Goal: Task Accomplishment & Management: Manage account settings

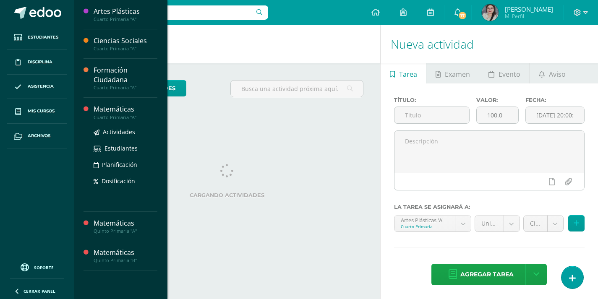
click at [134, 109] on div "Matemáticas" at bounding box center [126, 109] width 64 height 10
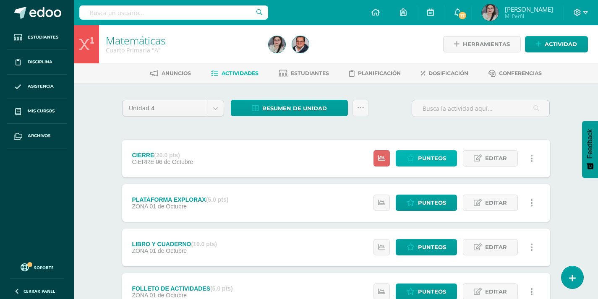
click at [418, 157] on span "Punteos" at bounding box center [432, 159] width 28 height 16
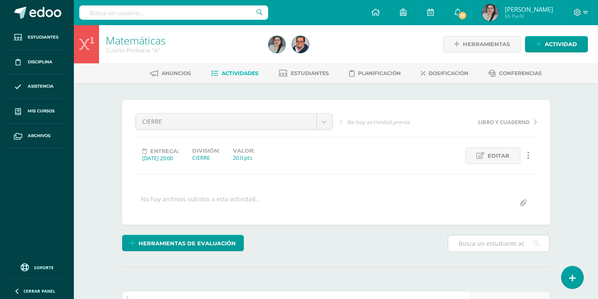
scroll to position [84, 0]
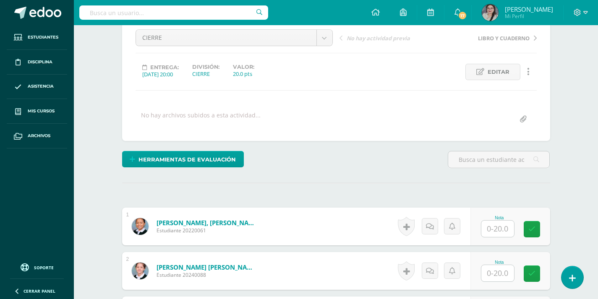
click at [489, 229] on input "text" at bounding box center [497, 229] width 33 height 16
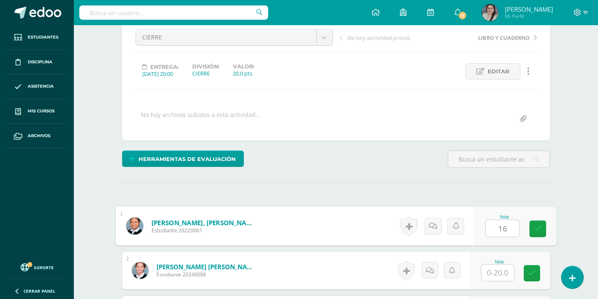
type input "16"
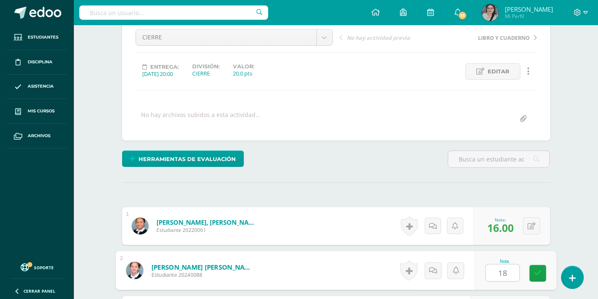
type input "18"
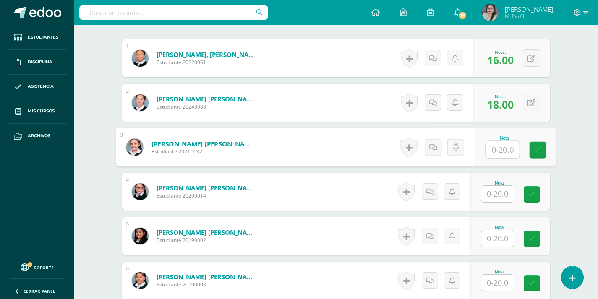
scroll to position [252, 0]
type input "14"
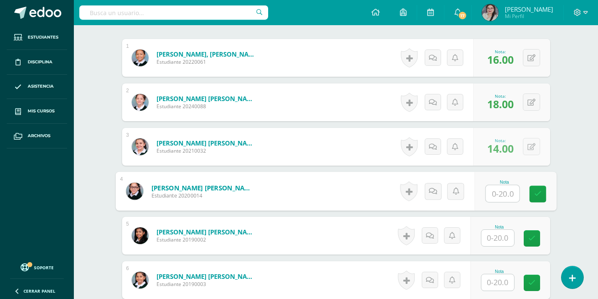
scroll to position [253, 0]
type input "18"
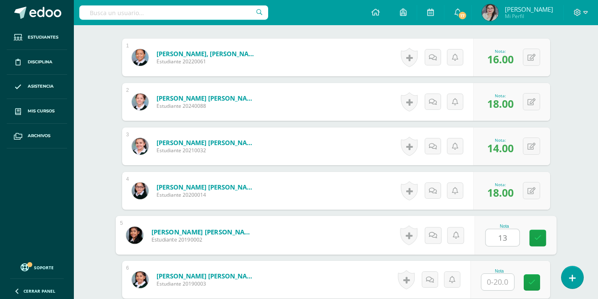
type input "13"
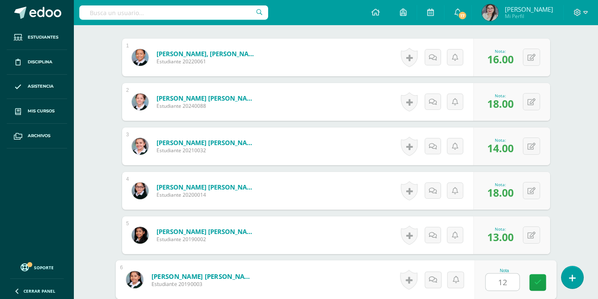
type input "12"
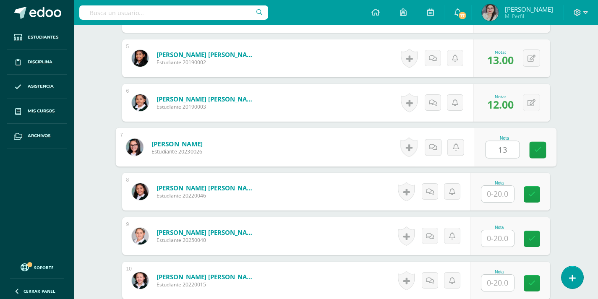
type input "13"
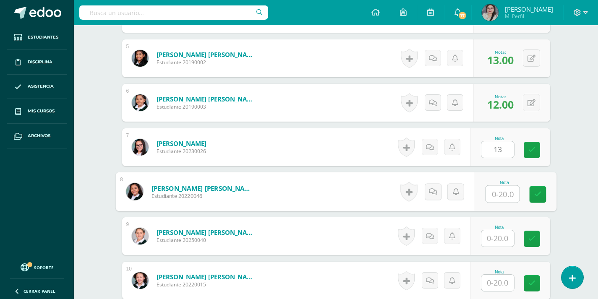
click at [500, 195] on input "text" at bounding box center [502, 194] width 34 height 17
type input "15"
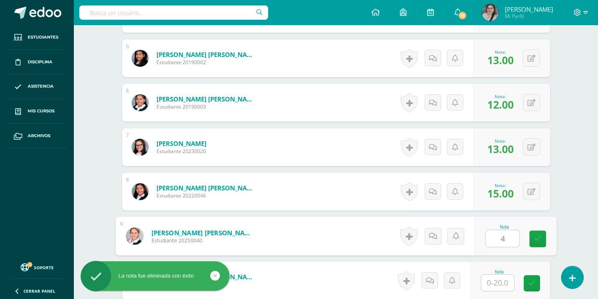
type input "4"
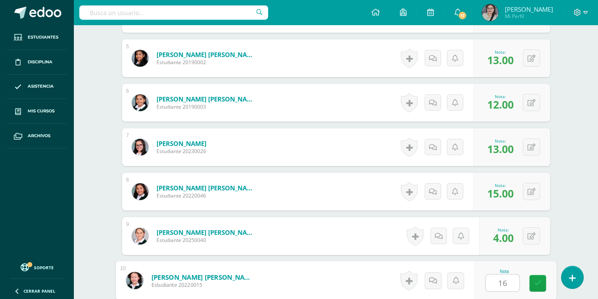
type input "16"
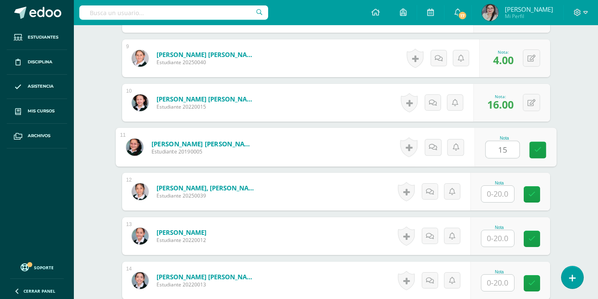
type input "15"
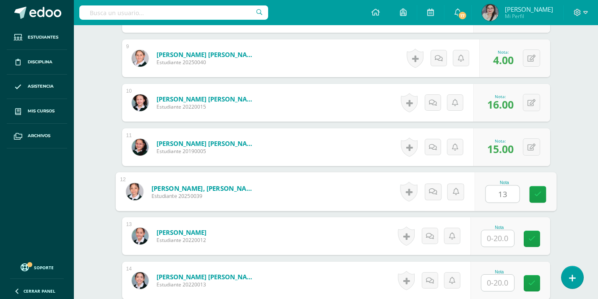
type input "13"
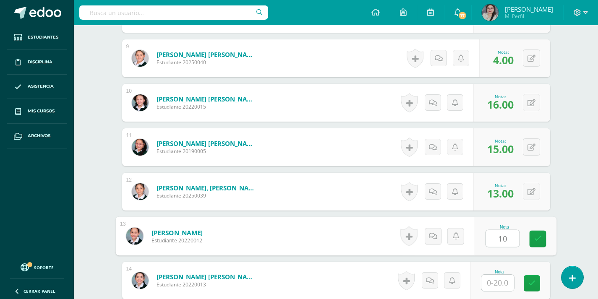
type input "10"
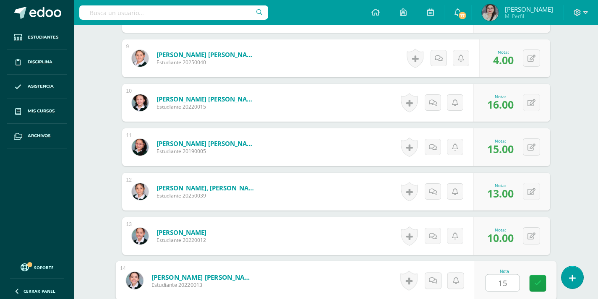
type input "15"
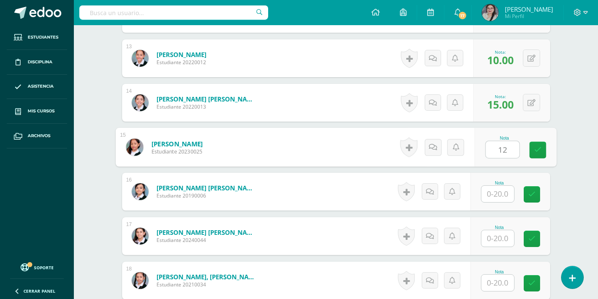
type input "12"
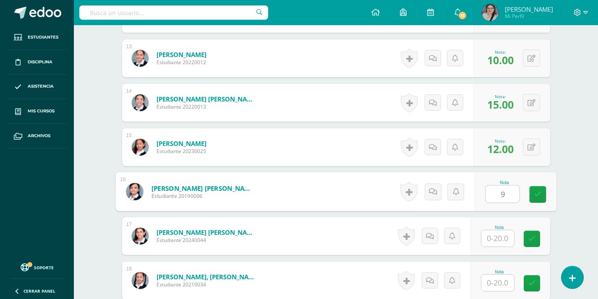
type input "9"
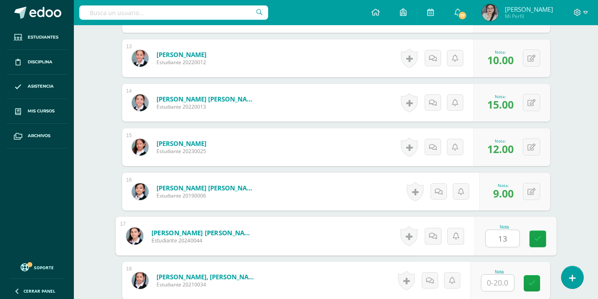
type input "13"
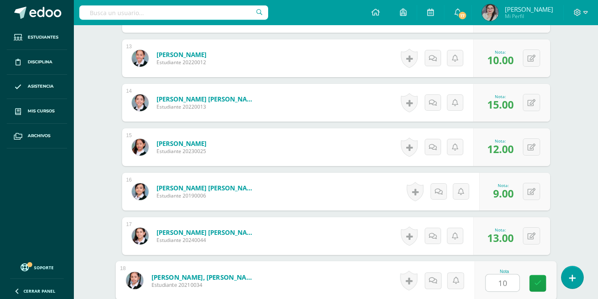
type input "10"
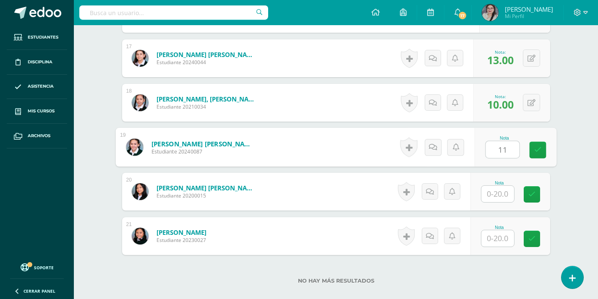
type input "11"
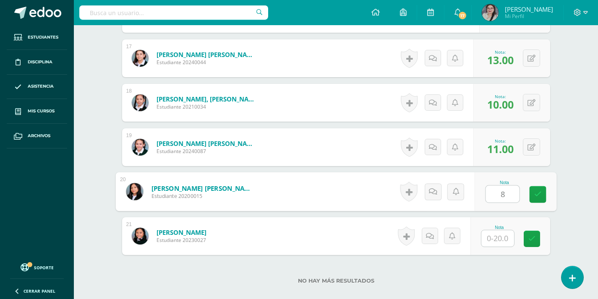
type input "8"
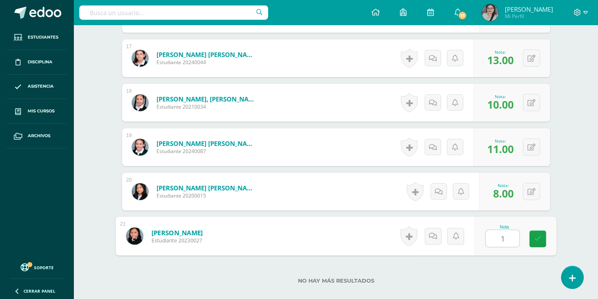
type input "13"
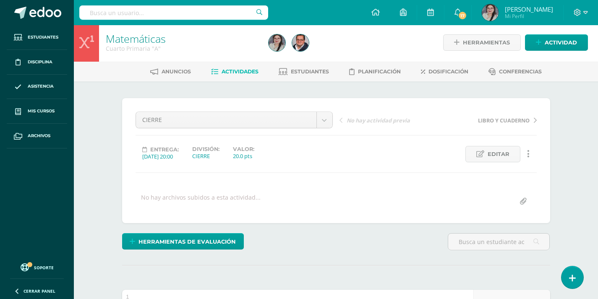
scroll to position [0, 0]
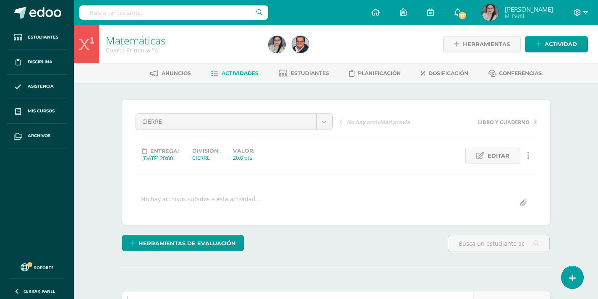
click at [237, 73] on span "Actividades" at bounding box center [239, 73] width 37 height 6
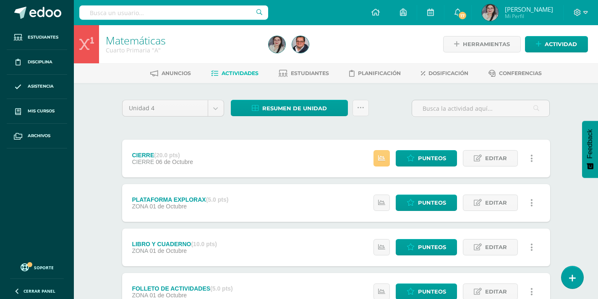
click at [392, 158] on div "Estatus de Actividad: 0 Estudiantes sin calificar 0 Estudiantes con cero Media …" at bounding box center [455, 159] width 189 height 38
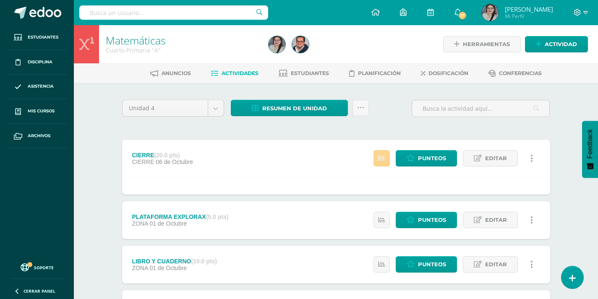
click at [379, 153] on link at bounding box center [381, 158] width 16 height 16
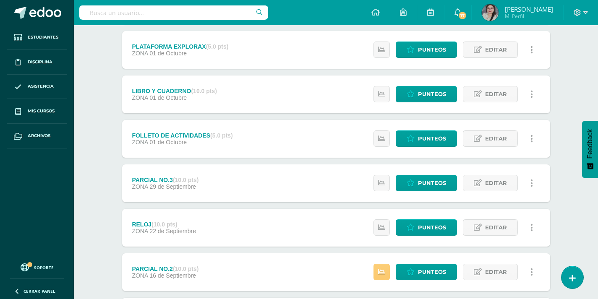
scroll to position [84, 0]
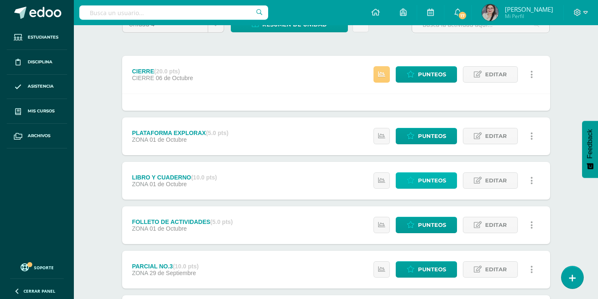
click at [440, 180] on span "Punteos" at bounding box center [432, 181] width 28 height 16
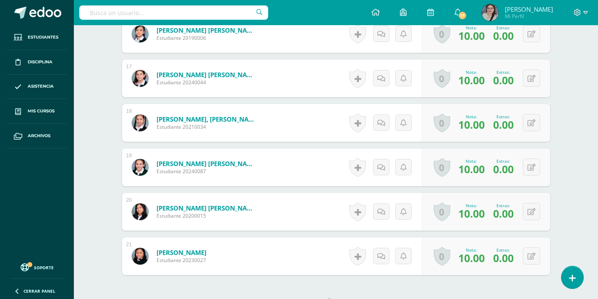
scroll to position [977, 0]
click at [531, 211] on icon at bounding box center [531, 211] width 8 height 7
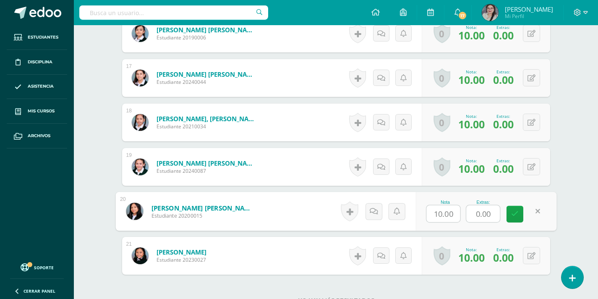
drag, startPoint x: 494, startPoint y: 212, endPoint x: 459, endPoint y: 218, distance: 35.4
click at [459, 218] on div "Nota 10.00 Extras: 0.00" at bounding box center [485, 211] width 141 height 39
type input "5"
click at [512, 216] on icon at bounding box center [515, 213] width 8 height 7
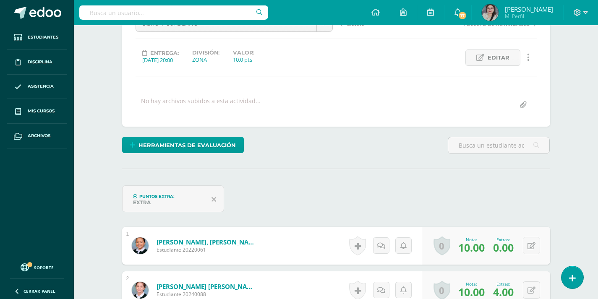
scroll to position [0, 0]
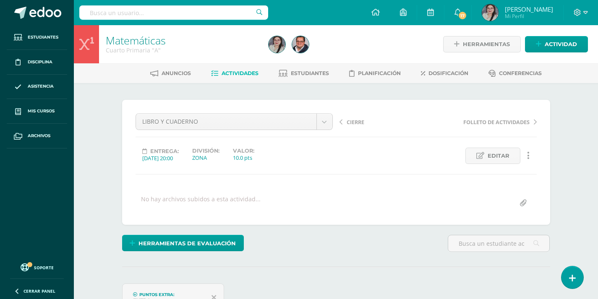
click at [249, 72] on span "Actividades" at bounding box center [239, 73] width 37 height 6
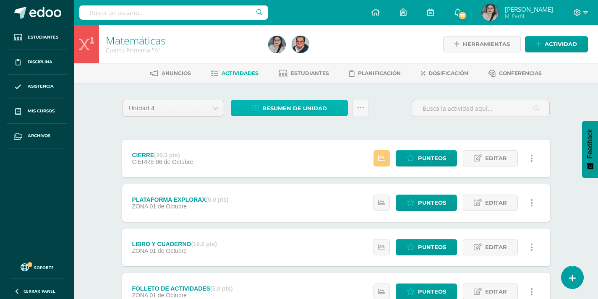
click at [287, 109] on span "Resumen de unidad" at bounding box center [294, 109] width 65 height 16
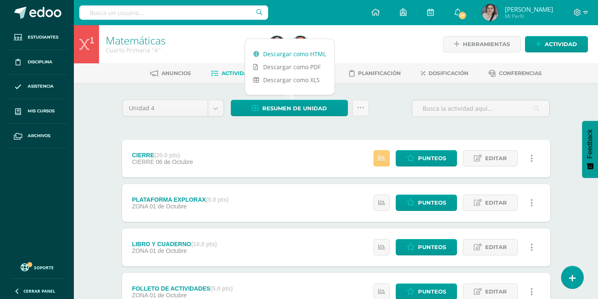
click at [287, 55] on link "Descargar como HTML" at bounding box center [289, 53] width 89 height 13
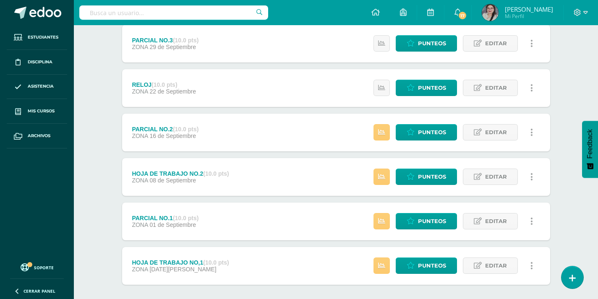
scroll to position [294, 0]
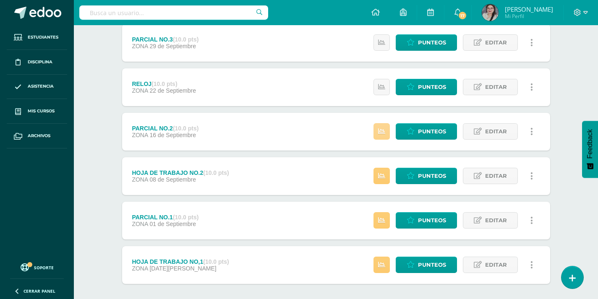
click at [387, 134] on link at bounding box center [381, 131] width 16 height 16
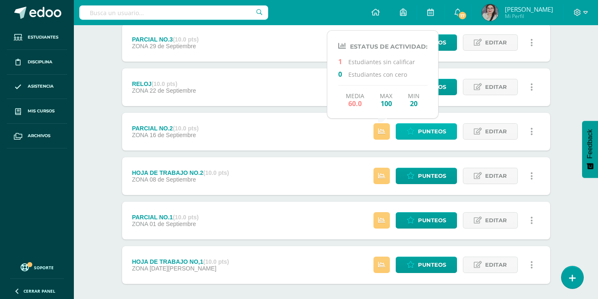
click at [438, 132] on span "Punteos" at bounding box center [432, 132] width 28 height 16
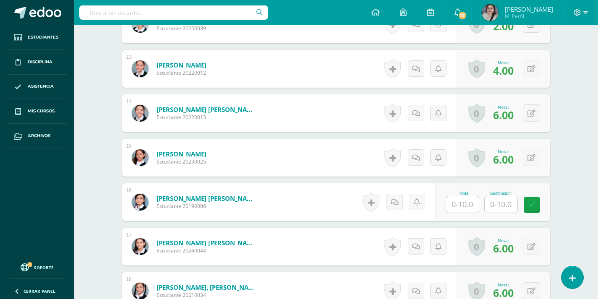
scroll to position [850, 0]
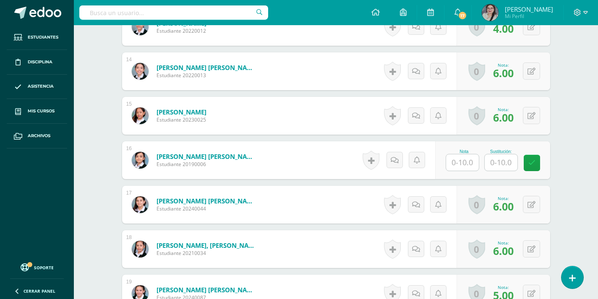
click at [467, 159] on input "text" at bounding box center [462, 162] width 33 height 16
type input "4"
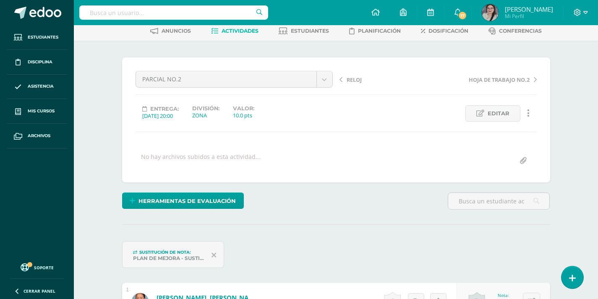
scroll to position [0, 0]
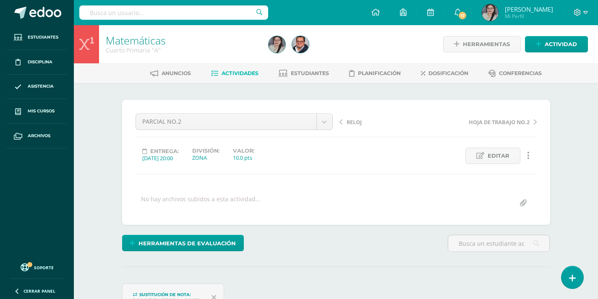
click at [231, 73] on span "Actividades" at bounding box center [239, 73] width 37 height 6
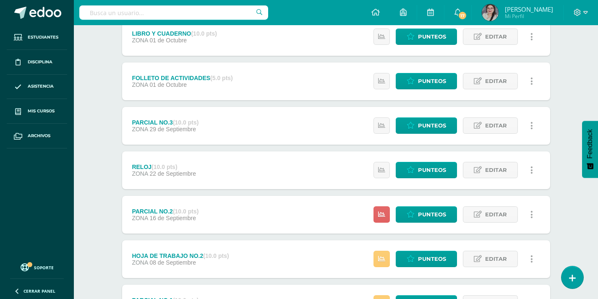
scroll to position [252, 0]
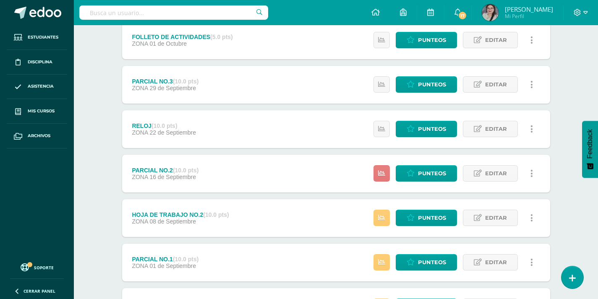
click at [380, 179] on link at bounding box center [381, 173] width 16 height 16
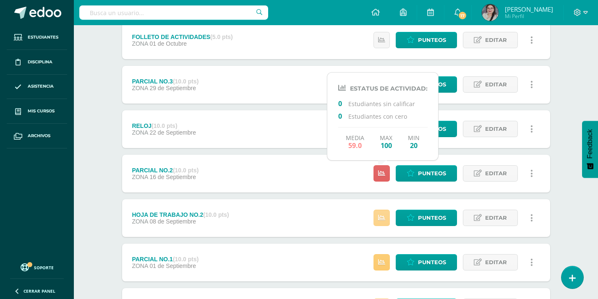
click at [384, 222] on link at bounding box center [381, 218] width 16 height 16
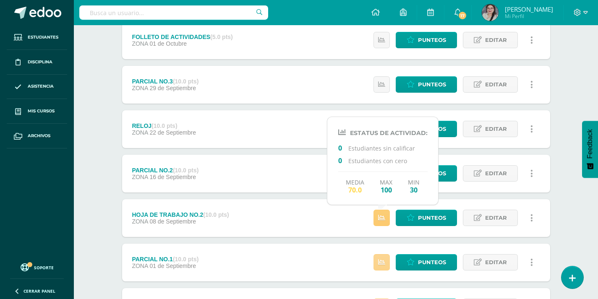
click at [383, 263] on icon at bounding box center [381, 262] width 7 height 7
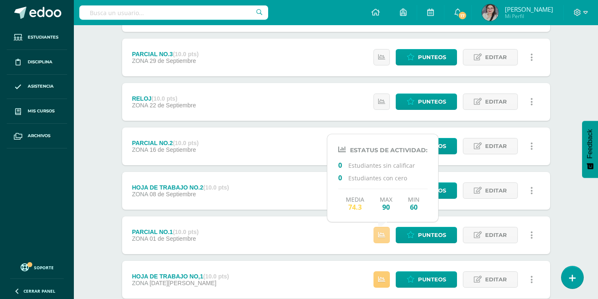
scroll to position [294, 0]
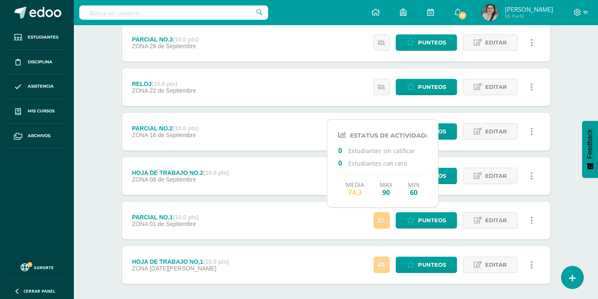
click at [383, 261] on icon at bounding box center [381, 264] width 7 height 7
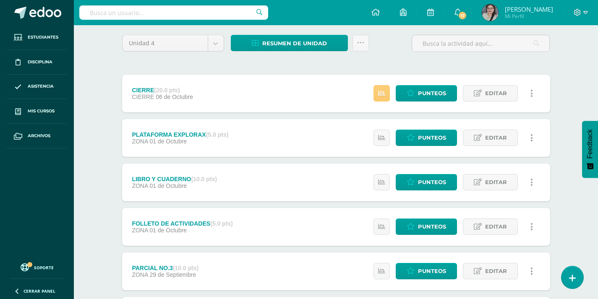
scroll to position [0, 0]
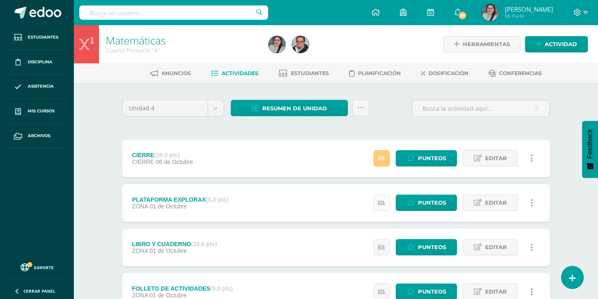
click at [380, 208] on link at bounding box center [381, 203] width 16 height 16
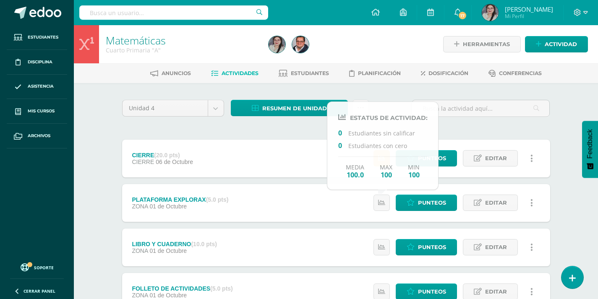
click at [252, 72] on span "Actividades" at bounding box center [239, 73] width 37 height 6
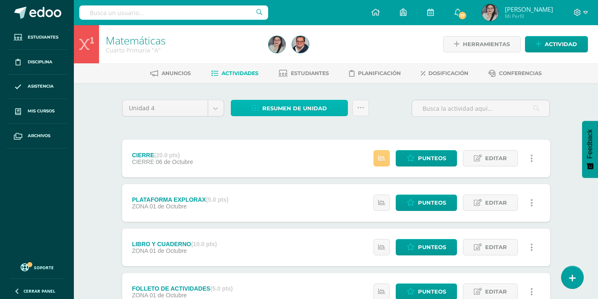
click at [306, 108] on span "Resumen de unidad" at bounding box center [294, 109] width 65 height 16
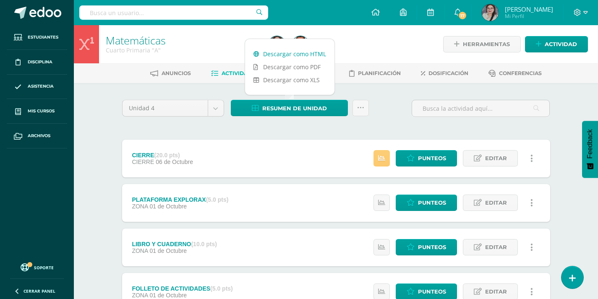
click at [315, 56] on link "Descargar como HTML" at bounding box center [289, 53] width 89 height 13
